Goal: Task Accomplishment & Management: Manage account settings

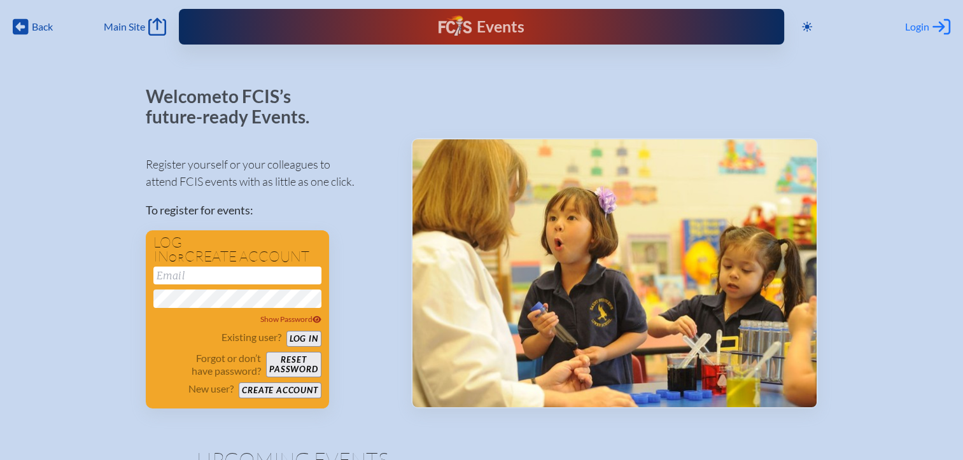
type input "[EMAIL_ADDRESS][DOMAIN_NAME]"
click at [924, 29] on span "Login" at bounding box center [917, 26] width 24 height 13
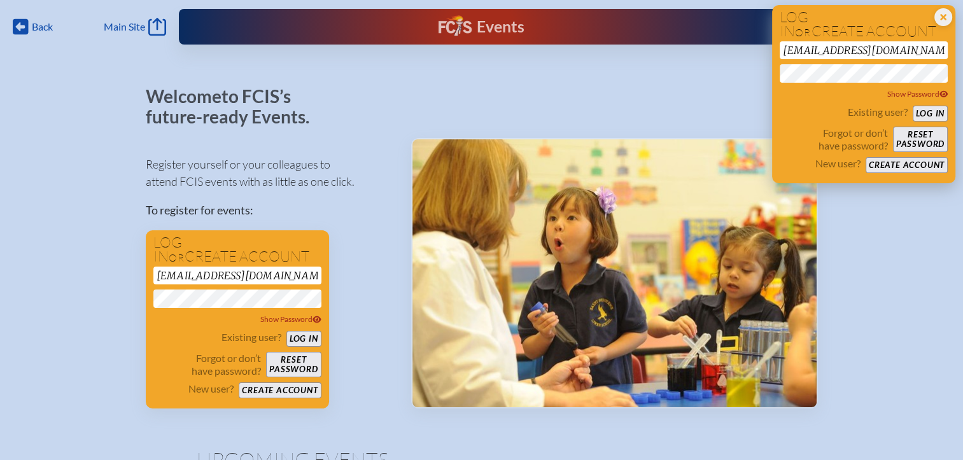
click at [925, 113] on button "Log in" at bounding box center [930, 114] width 35 height 16
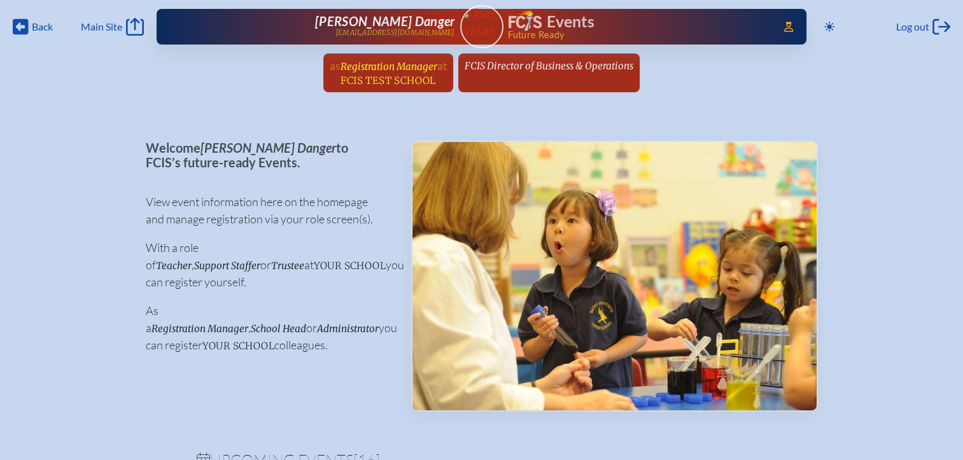
click at [385, 80] on span "FCIS Test School" at bounding box center [388, 80] width 95 height 12
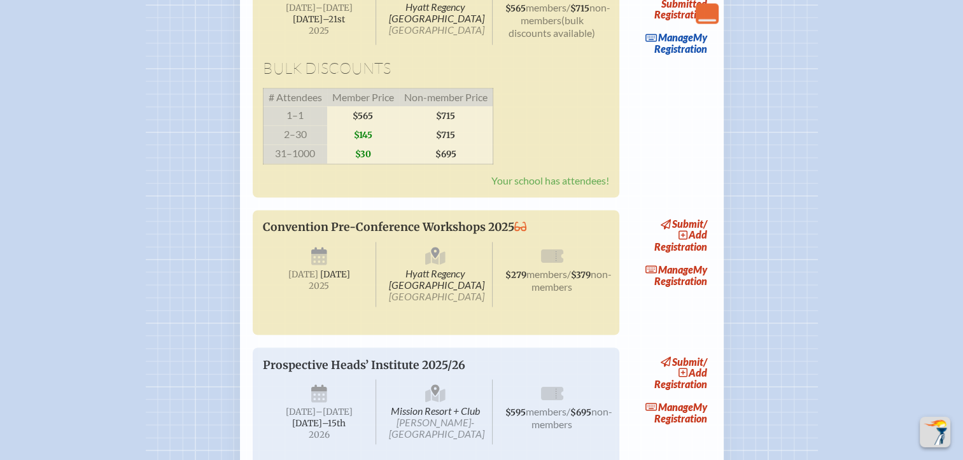
scroll to position [2101, 0]
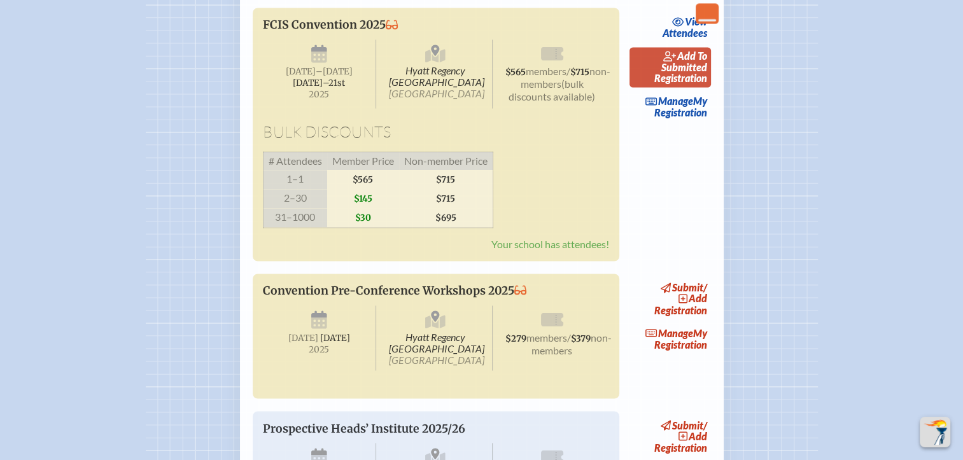
click at [686, 73] on span "add to submitted" at bounding box center [684, 62] width 46 height 24
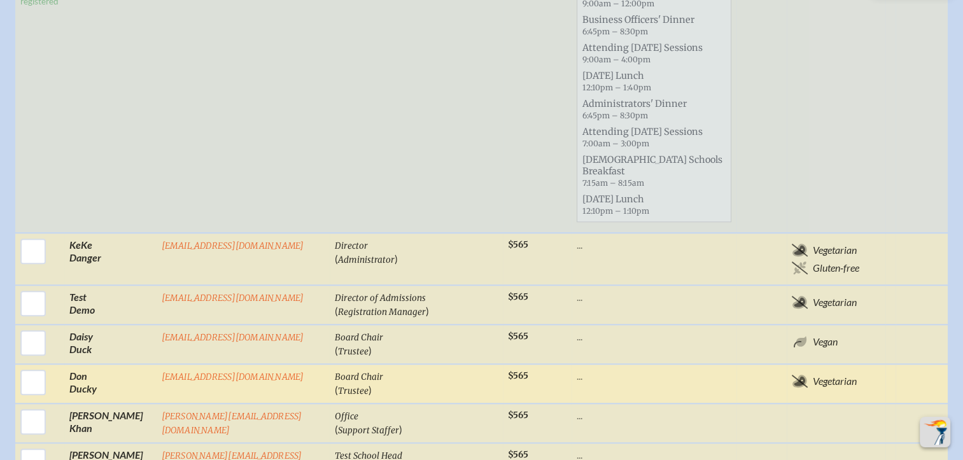
scroll to position [1210, 0]
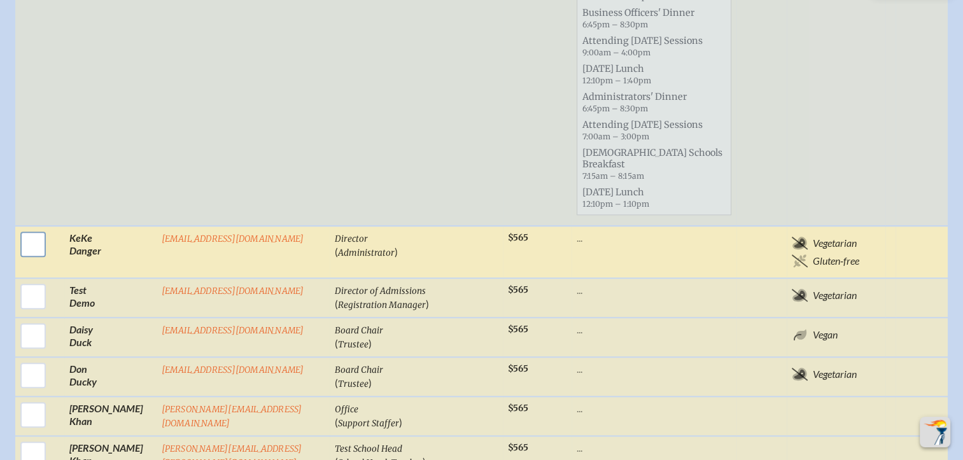
click at [36, 229] on input "checkbox" at bounding box center [33, 245] width 32 height 32
checkbox input "true"
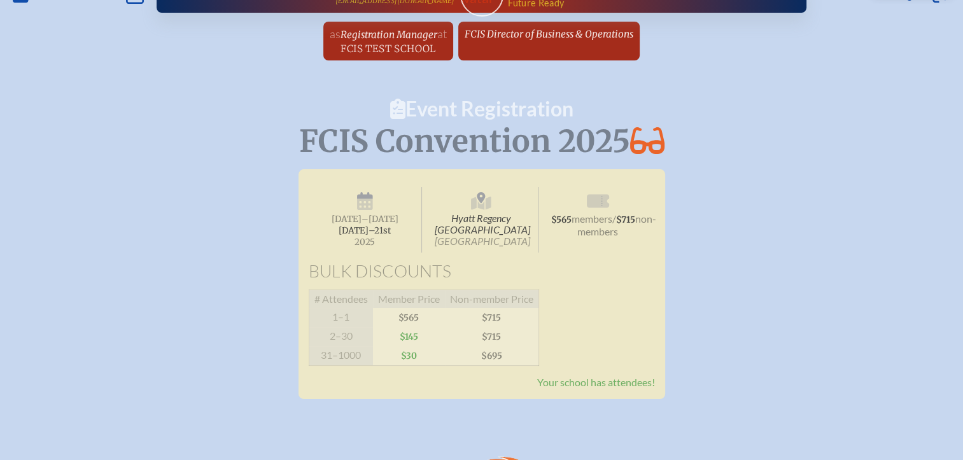
scroll to position [0, 0]
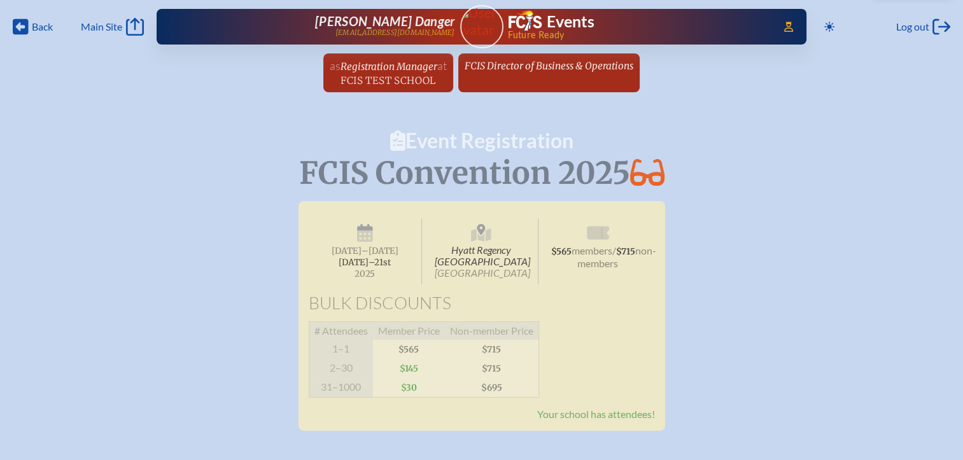
click at [407, 87] on link "as Registration Manager at [GEOGRAPHIC_DATA] since [DATE]" at bounding box center [388, 72] width 127 height 39
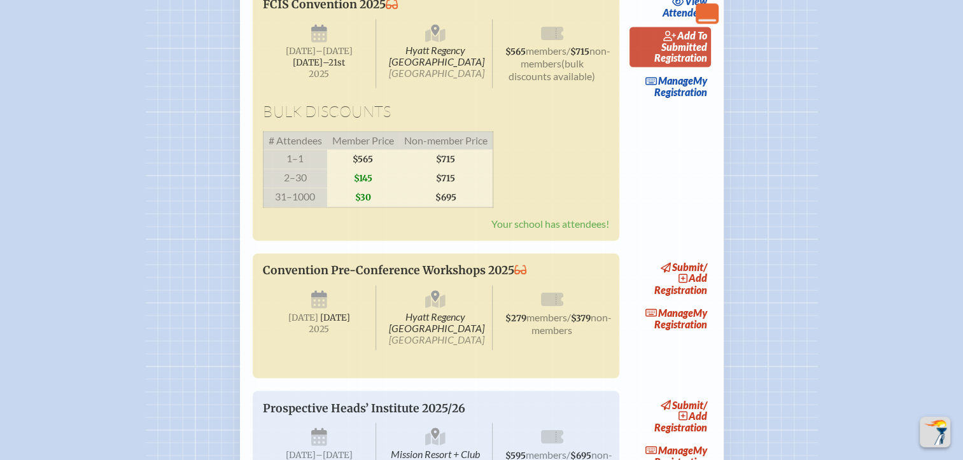
scroll to position [2101, 0]
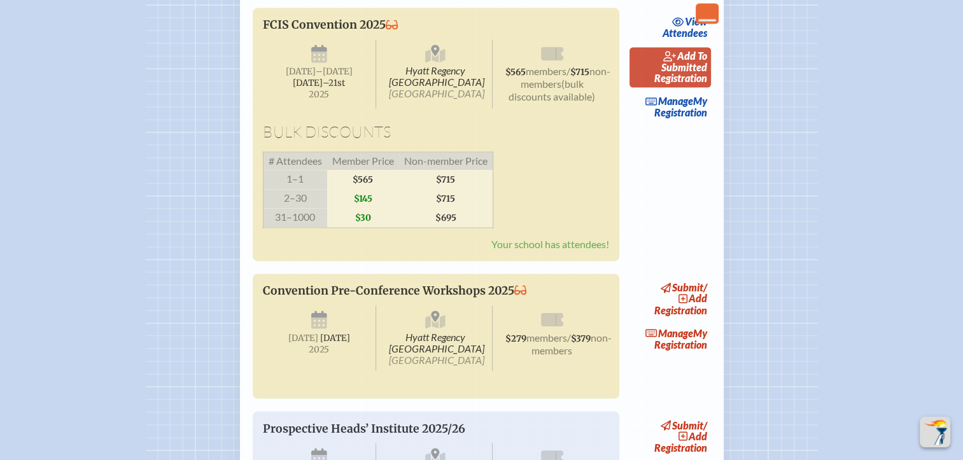
click at [690, 87] on link "add to submitted Registration" at bounding box center [670, 67] width 81 height 40
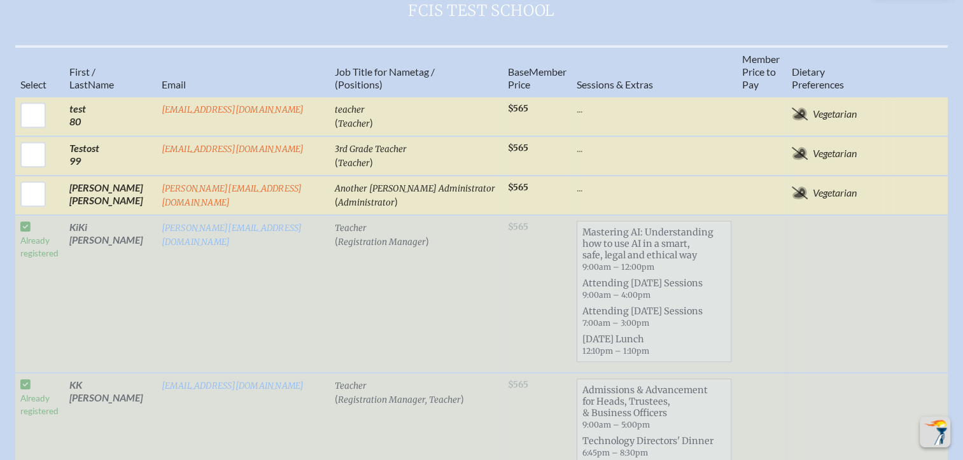
scroll to position [637, 0]
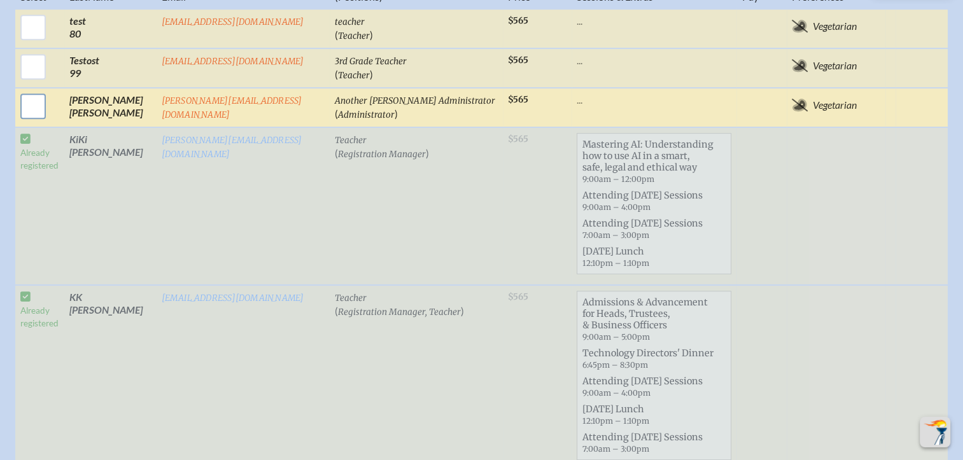
click at [32, 108] on input "checkbox" at bounding box center [33, 106] width 32 height 32
checkbox input "true"
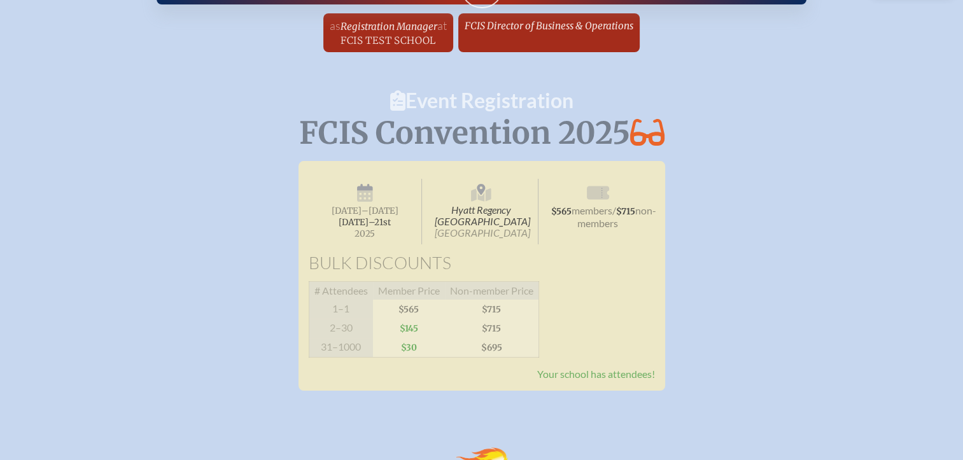
scroll to position [0, 0]
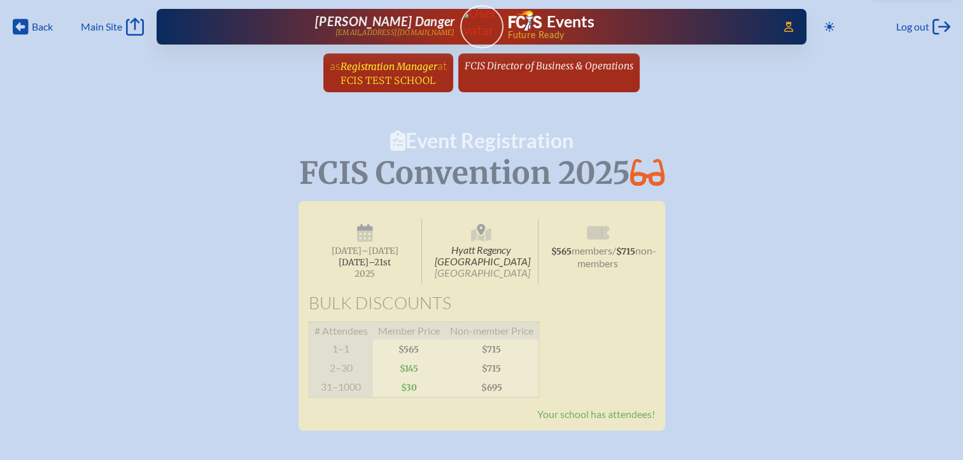
click at [385, 80] on span "FCIS Test School" at bounding box center [388, 80] width 95 height 12
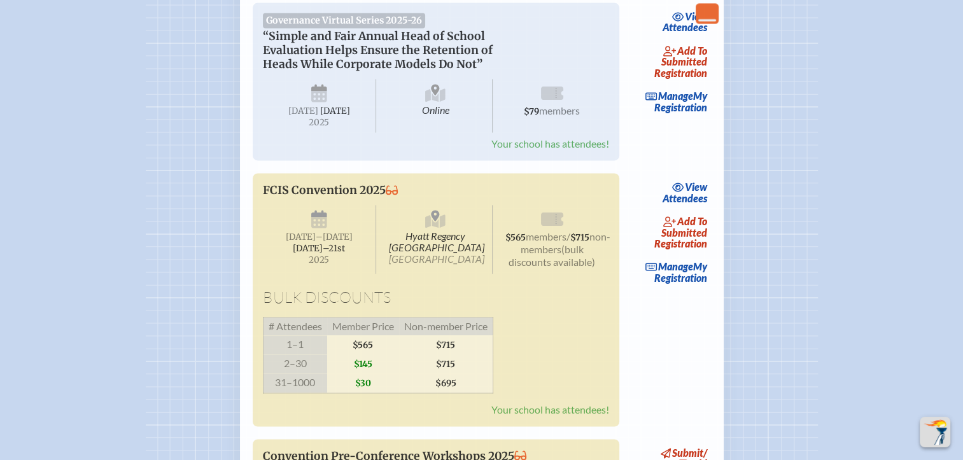
scroll to position [2228, 0]
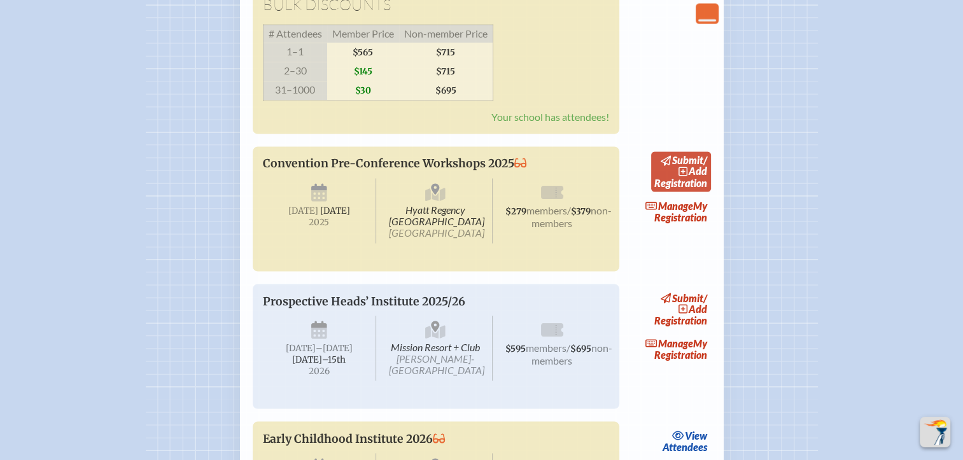
click at [689, 177] on span "add" at bounding box center [698, 171] width 18 height 12
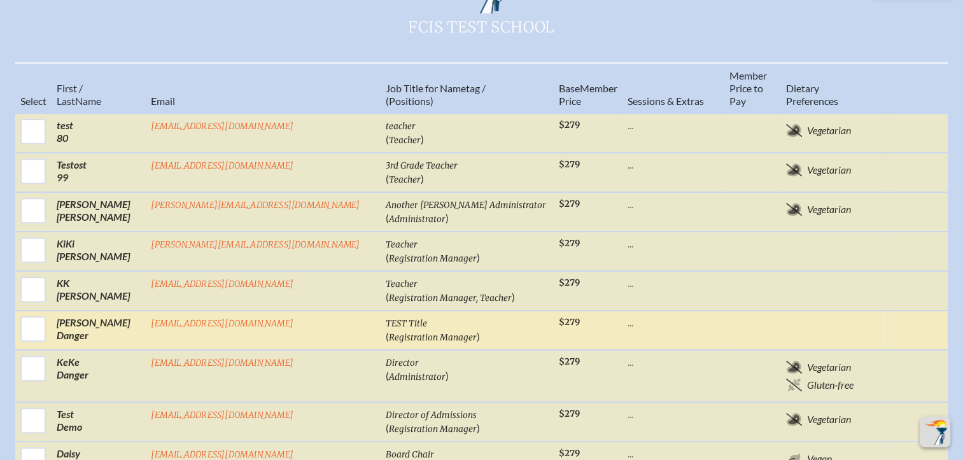
scroll to position [573, 0]
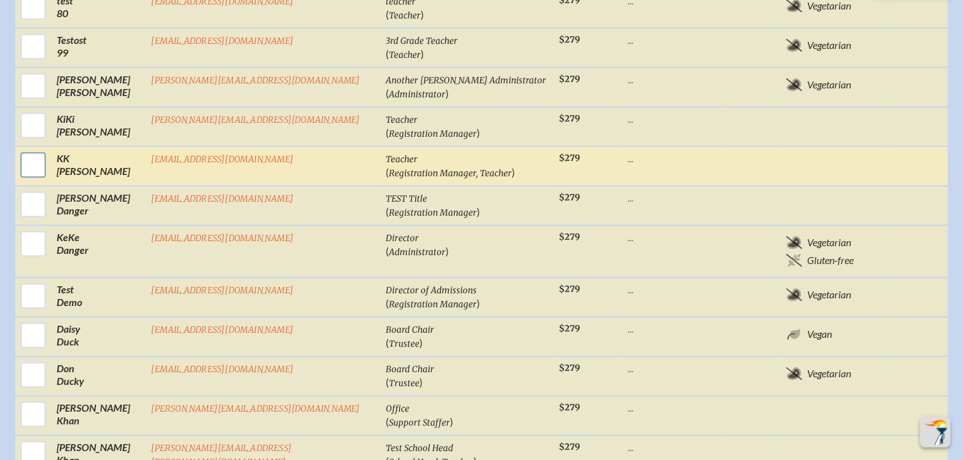
click at [49, 167] on input "checkbox" at bounding box center [33, 165] width 32 height 32
checkbox input "true"
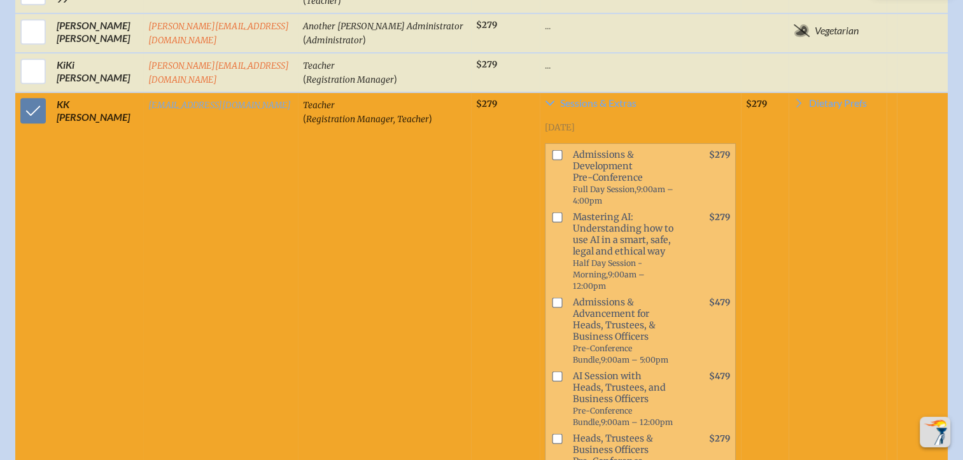
scroll to position [649, 0]
